Goal: Navigation & Orientation: Find specific page/section

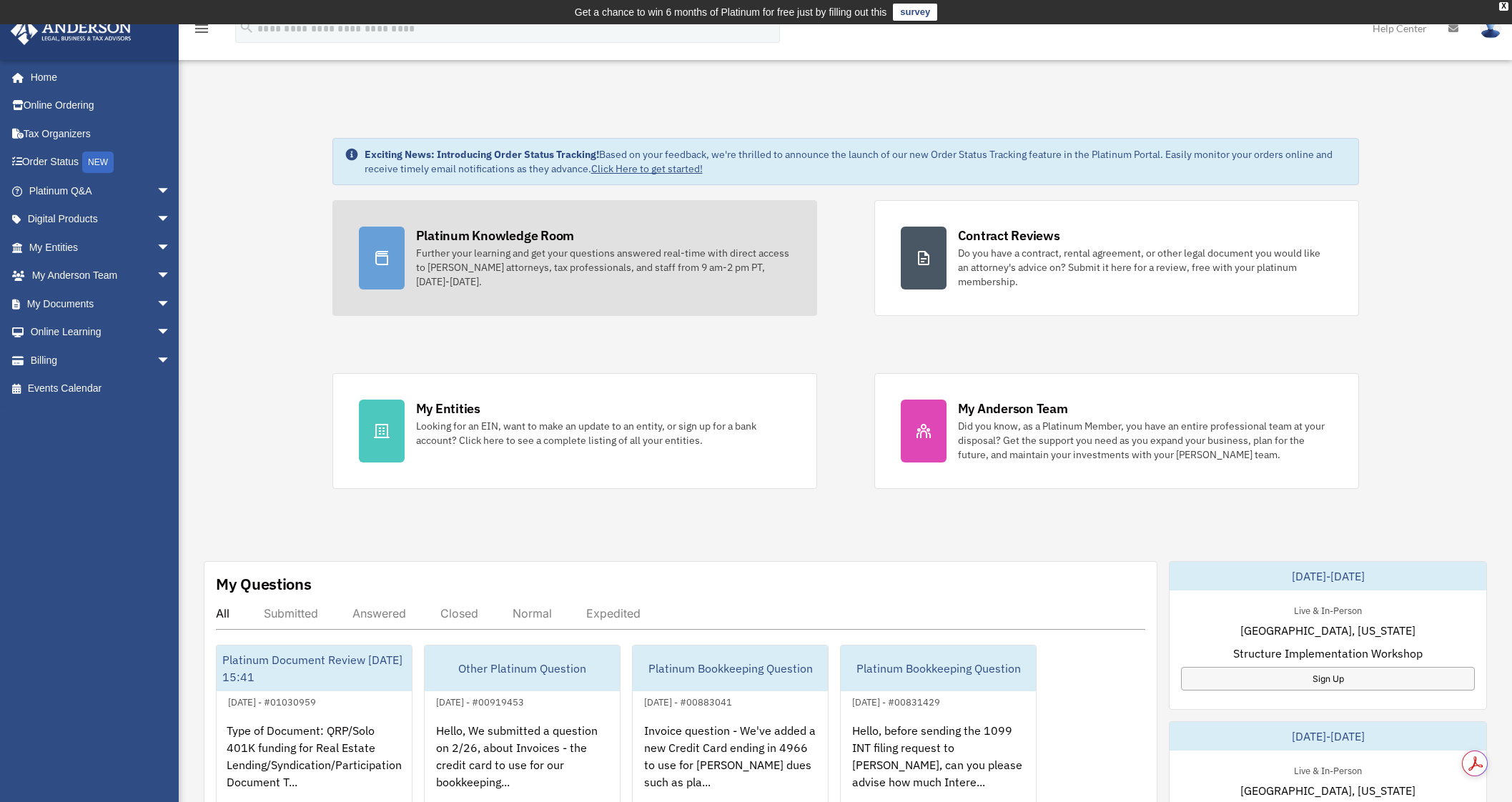
click at [614, 229] on div "Platinum Knowledge Room Further your learning and get your questions answered r…" at bounding box center [603, 258] width 374 height 62
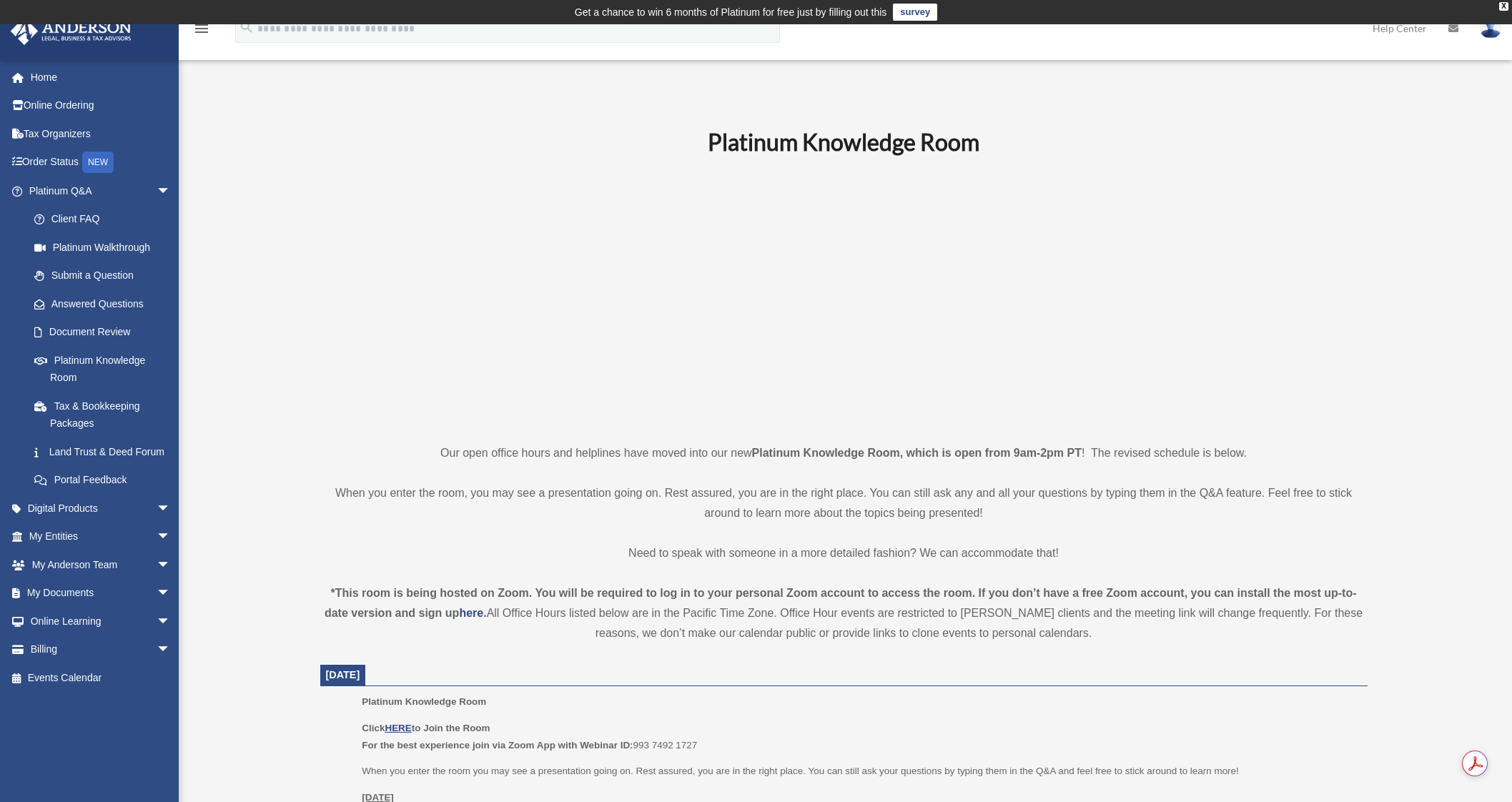
scroll to position [357, 0]
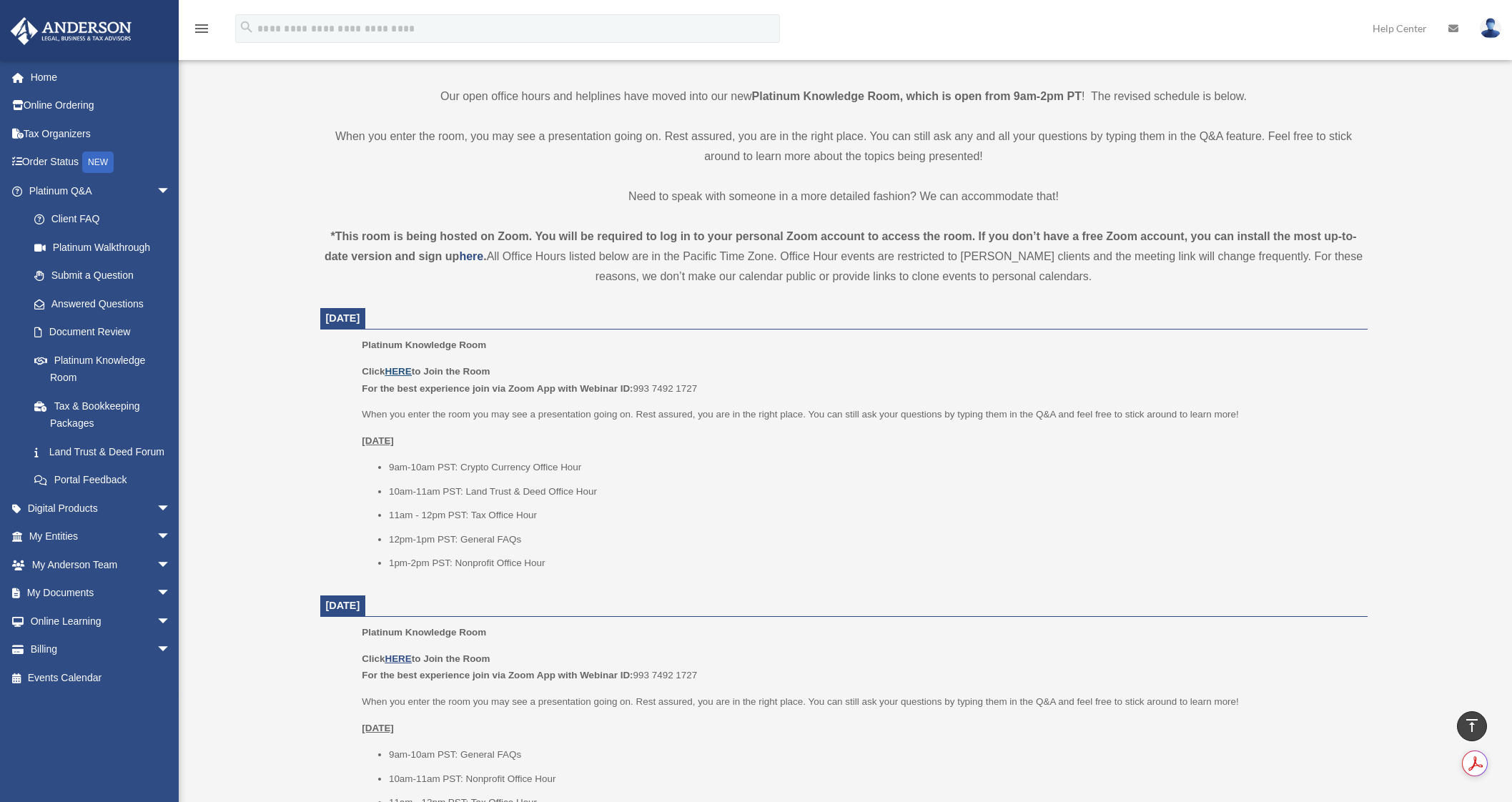
click at [406, 373] on u "HERE" at bounding box center [398, 371] width 27 height 10
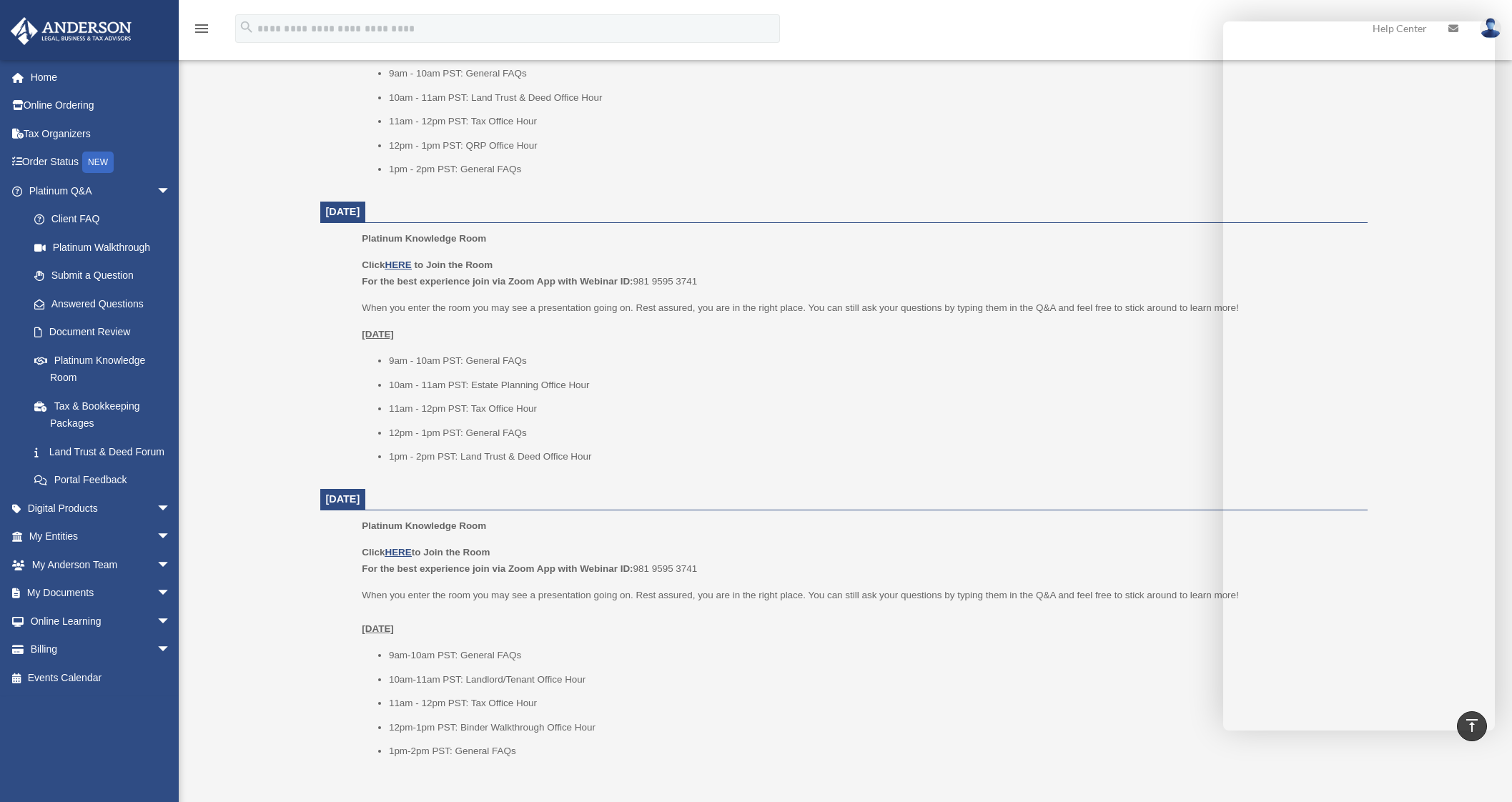
scroll to position [1428, 0]
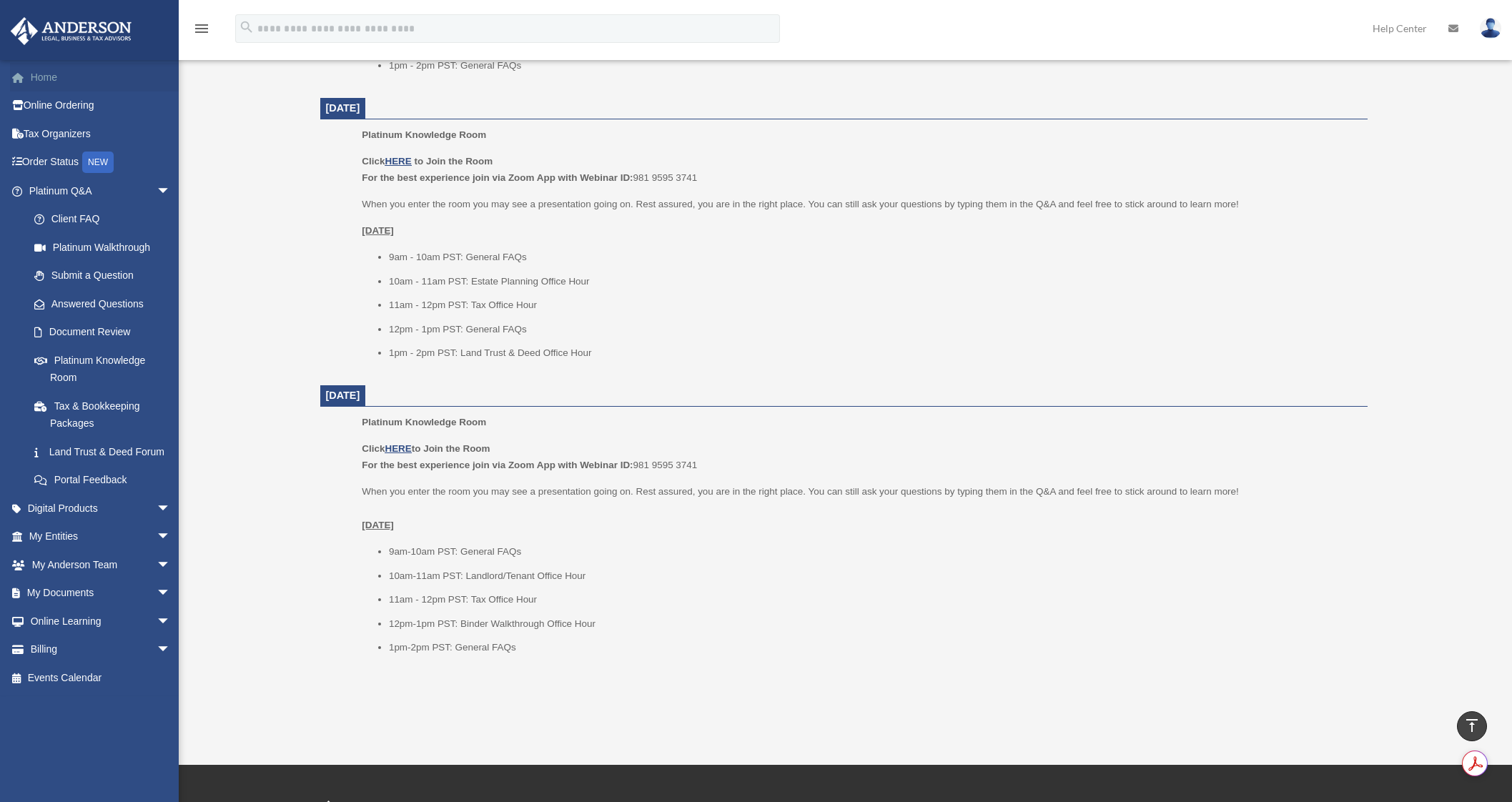
click at [45, 81] on link "Home" at bounding box center [101, 77] width 182 height 29
